Goal: Find specific page/section

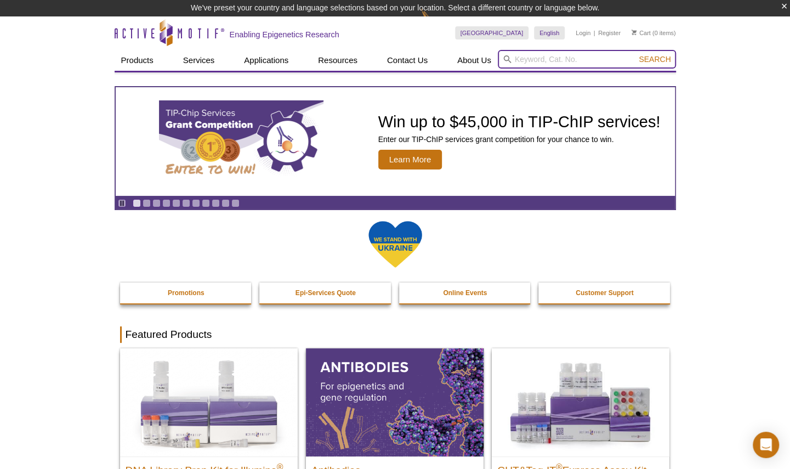
click at [544, 56] on input "search" at bounding box center [587, 59] width 178 height 19
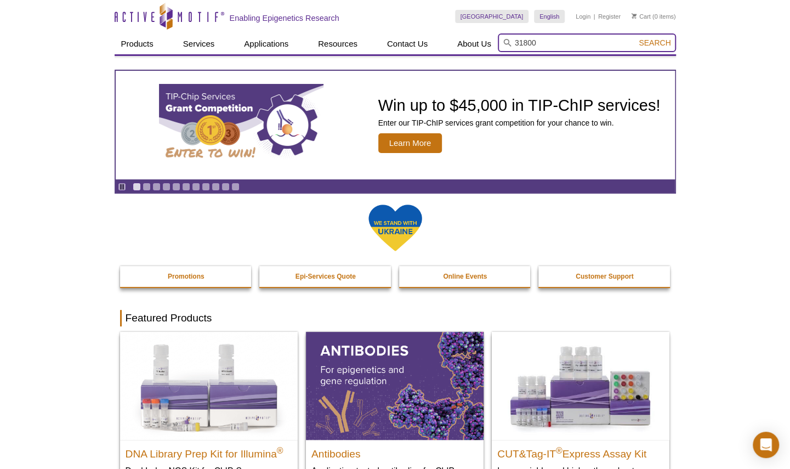
type input "31800"
click at [635, 38] on button "Search" at bounding box center [654, 43] width 38 height 10
